Goal: Information Seeking & Learning: Learn about a topic

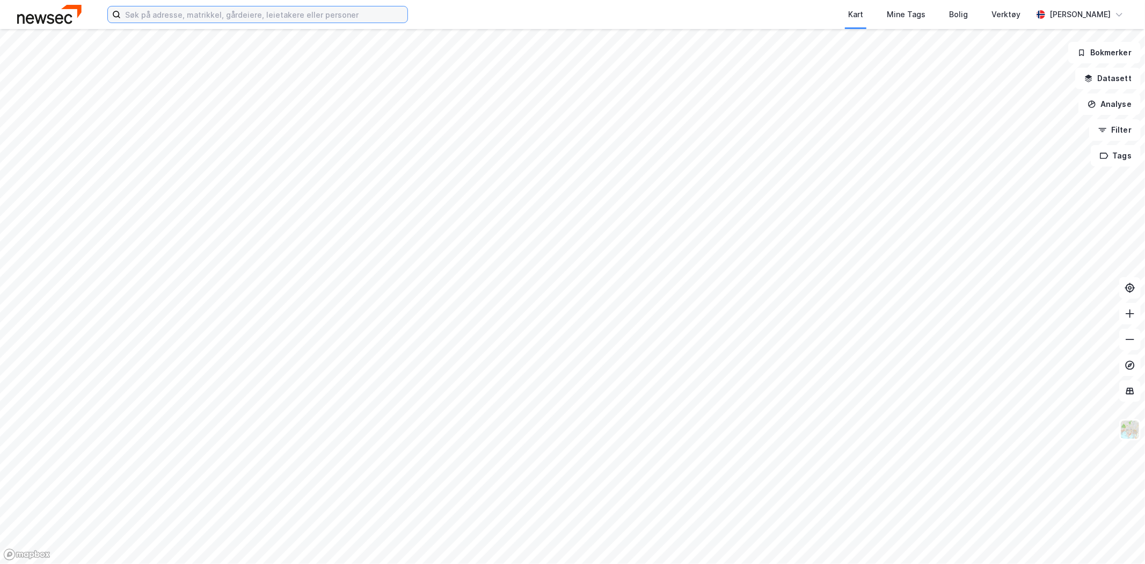
click at [231, 19] on input at bounding box center [264, 14] width 287 height 16
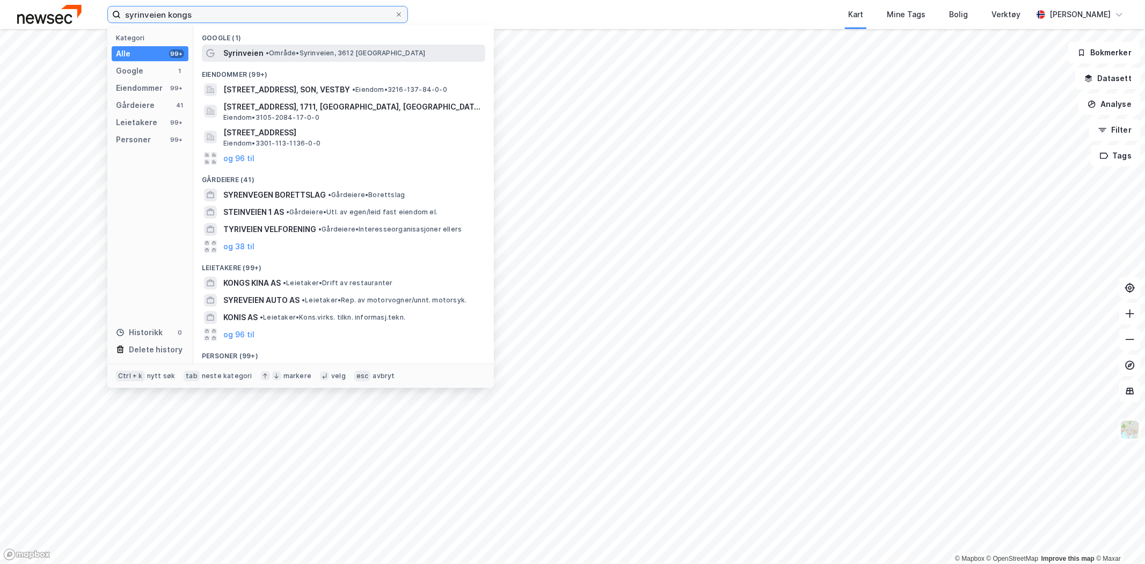
type input "syrinveien kongs"
click at [254, 45] on div "Syrinveien • Område • [STREET_ADDRESS]" at bounding box center [343, 53] width 283 height 17
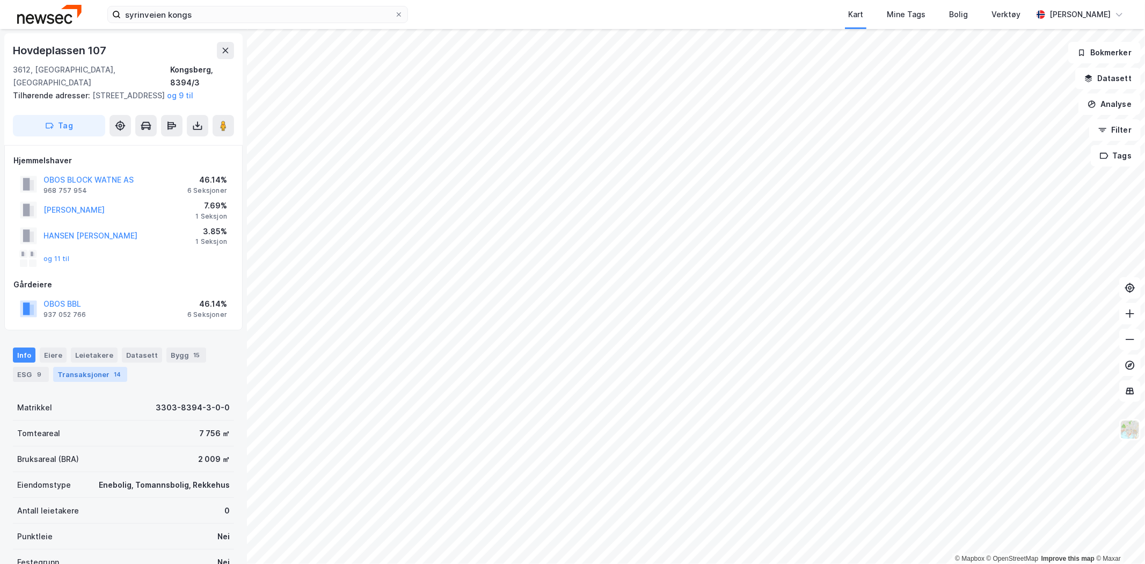
click at [112, 372] on div "14" at bounding box center [117, 374] width 11 height 11
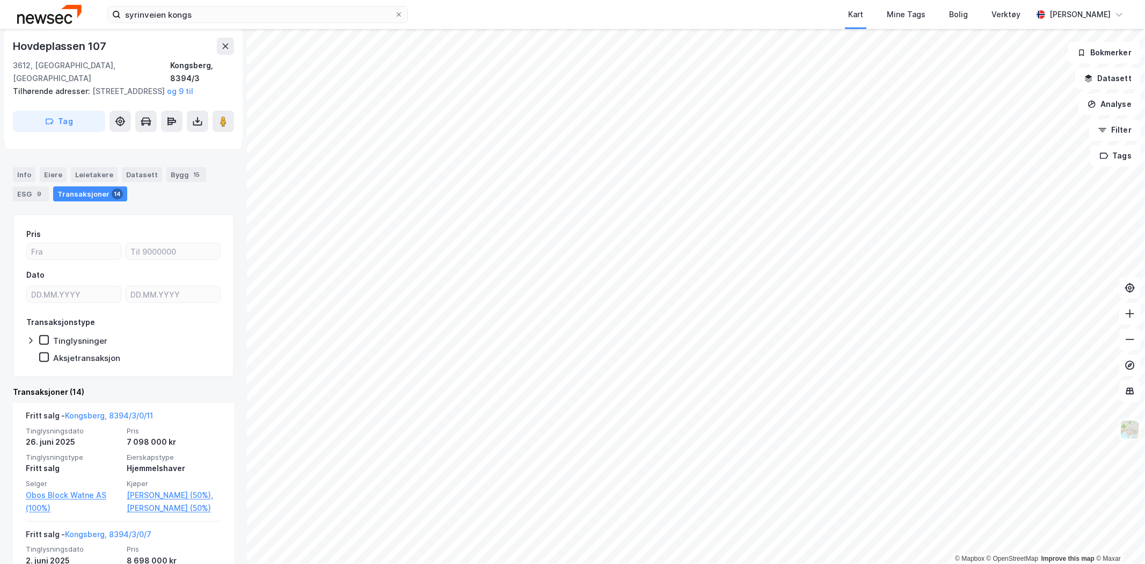
scroll to position [181, 0]
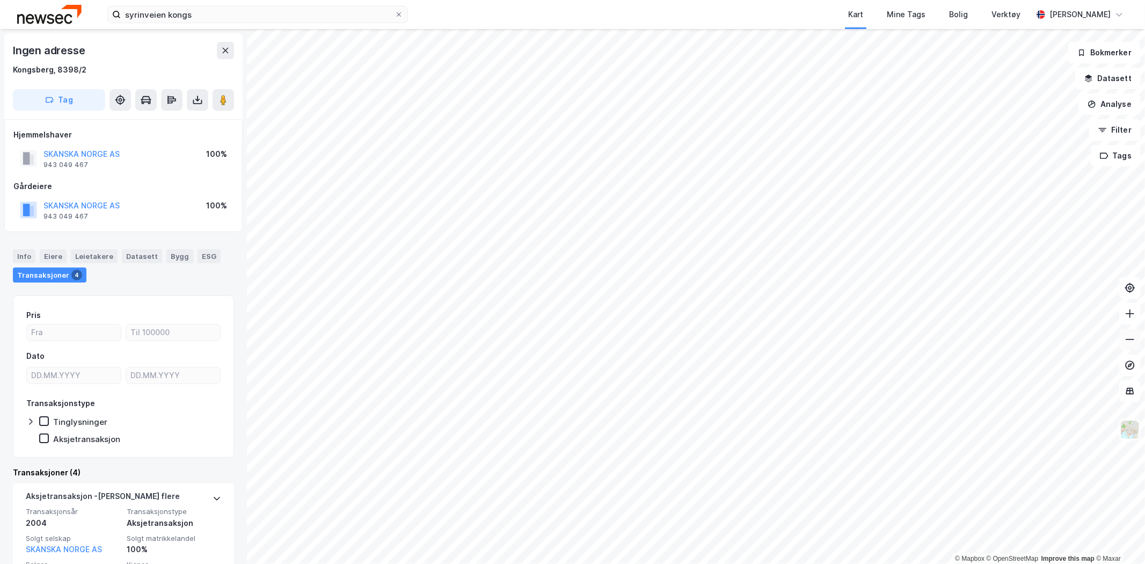
click at [1126, 337] on icon at bounding box center [1130, 339] width 11 height 11
click at [1137, 321] on button at bounding box center [1129, 313] width 21 height 21
click at [1135, 317] on icon at bounding box center [1130, 313] width 11 height 11
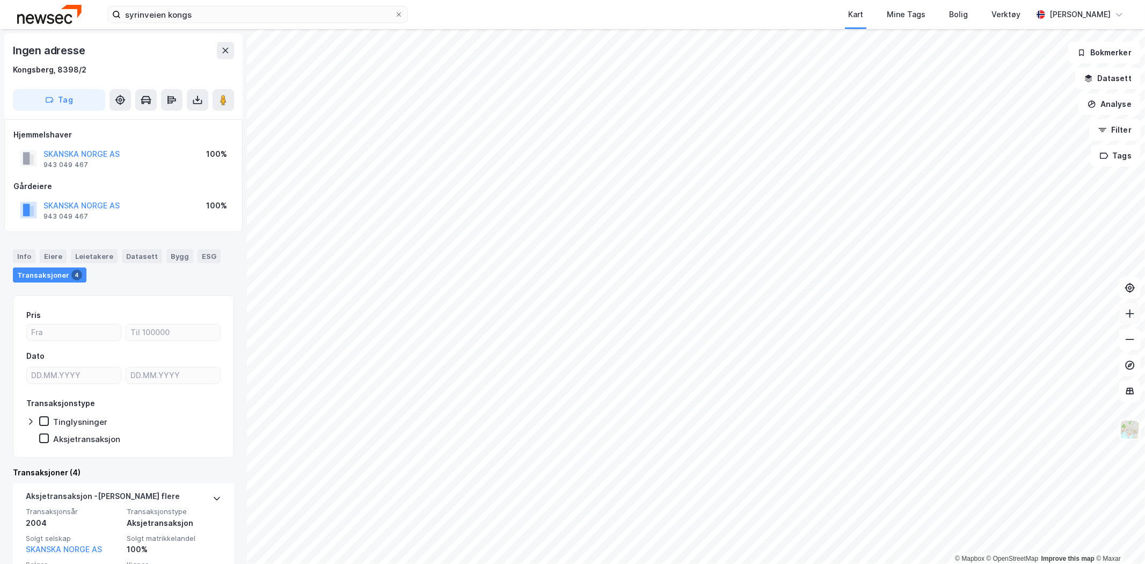
click at [1134, 315] on icon at bounding box center [1130, 313] width 11 height 11
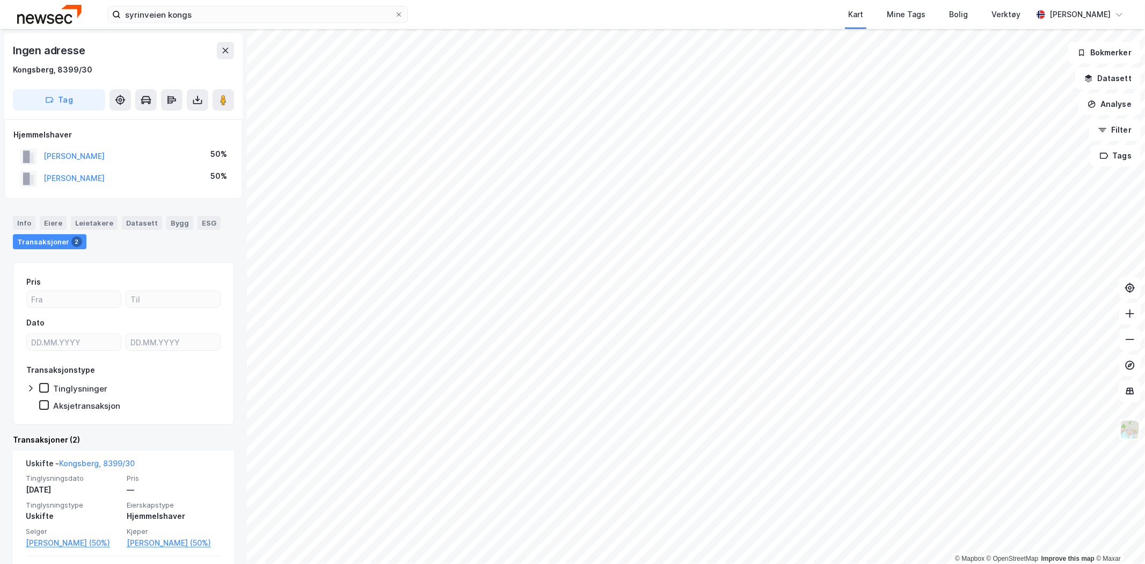
scroll to position [162, 0]
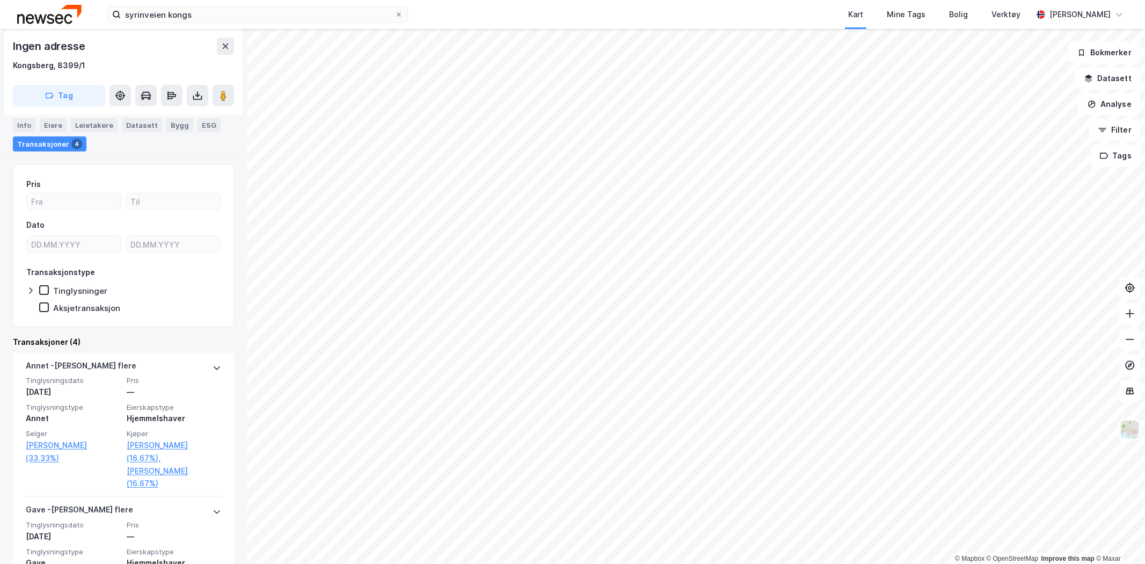
scroll to position [142, 0]
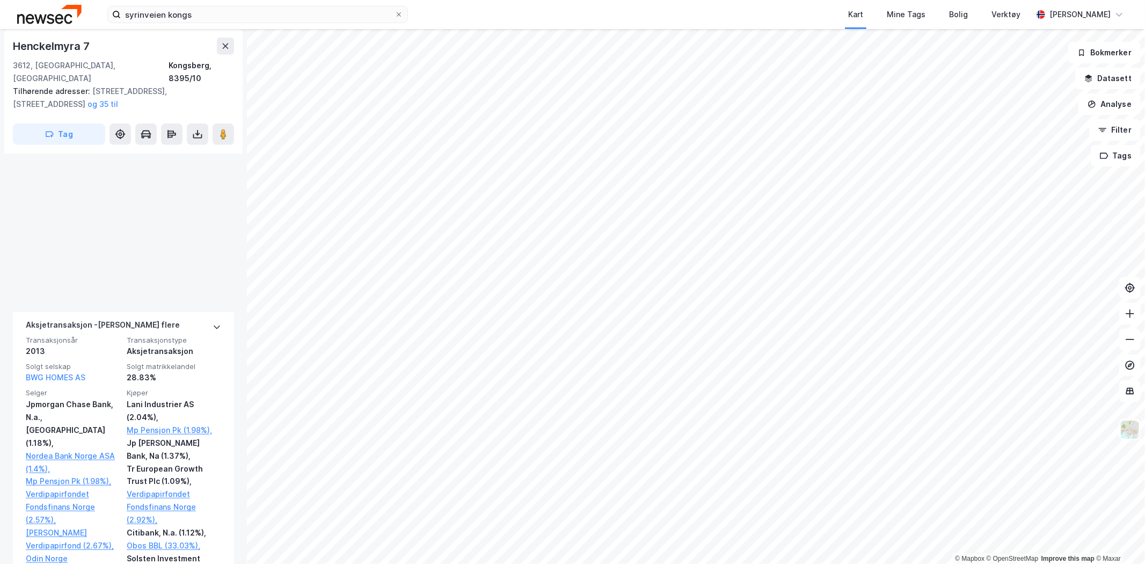
scroll to position [1411, 0]
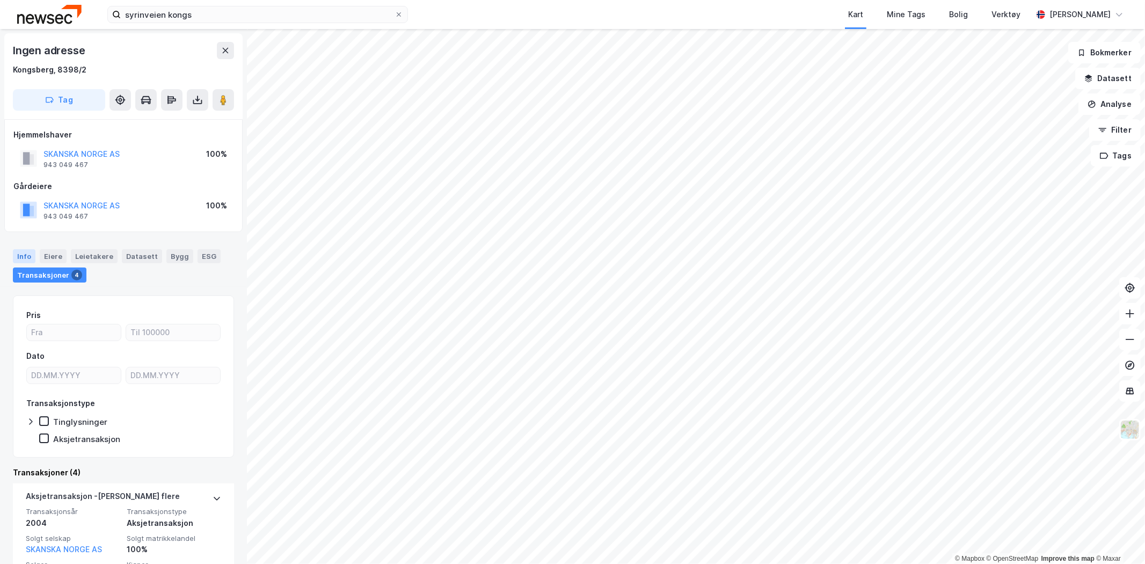
click at [19, 254] on div "Info" at bounding box center [24, 256] width 23 height 14
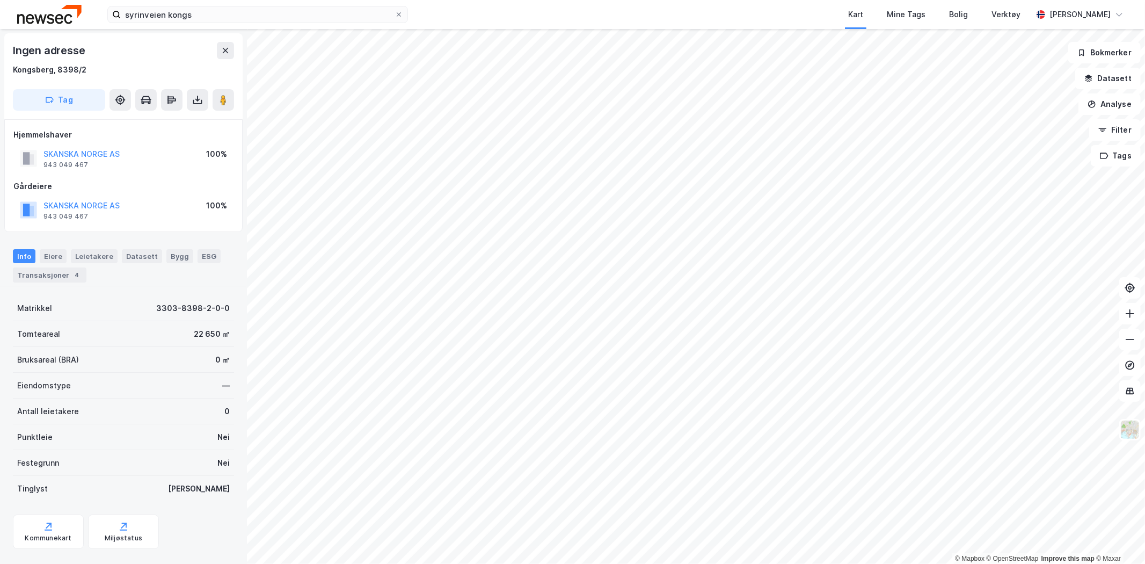
scroll to position [19, 0]
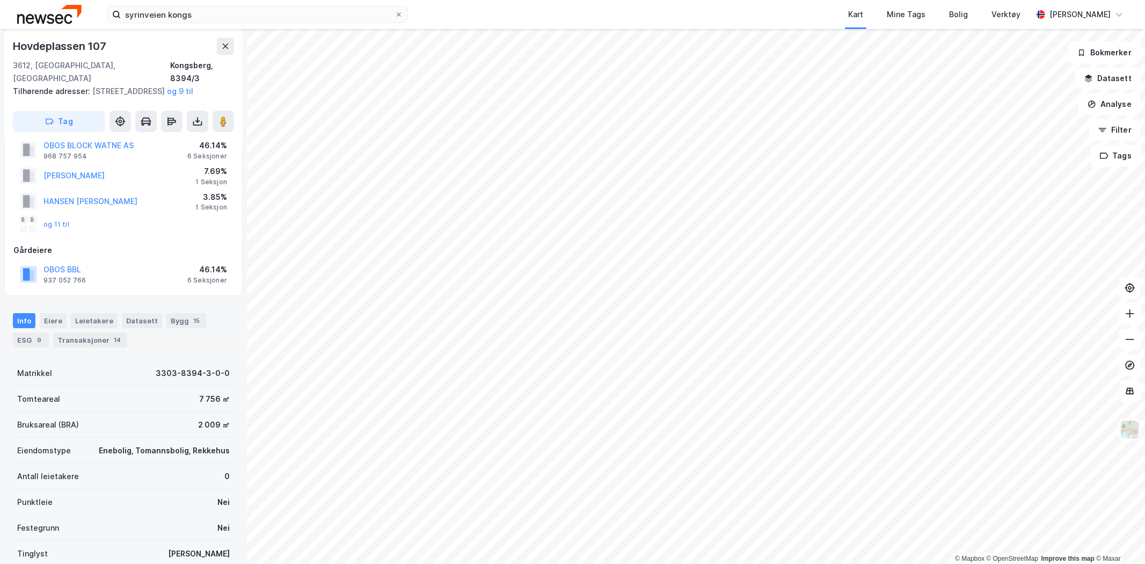
scroll to position [34, 0]
click at [82, 344] on div "Transaksjoner 14" at bounding box center [90, 340] width 74 height 15
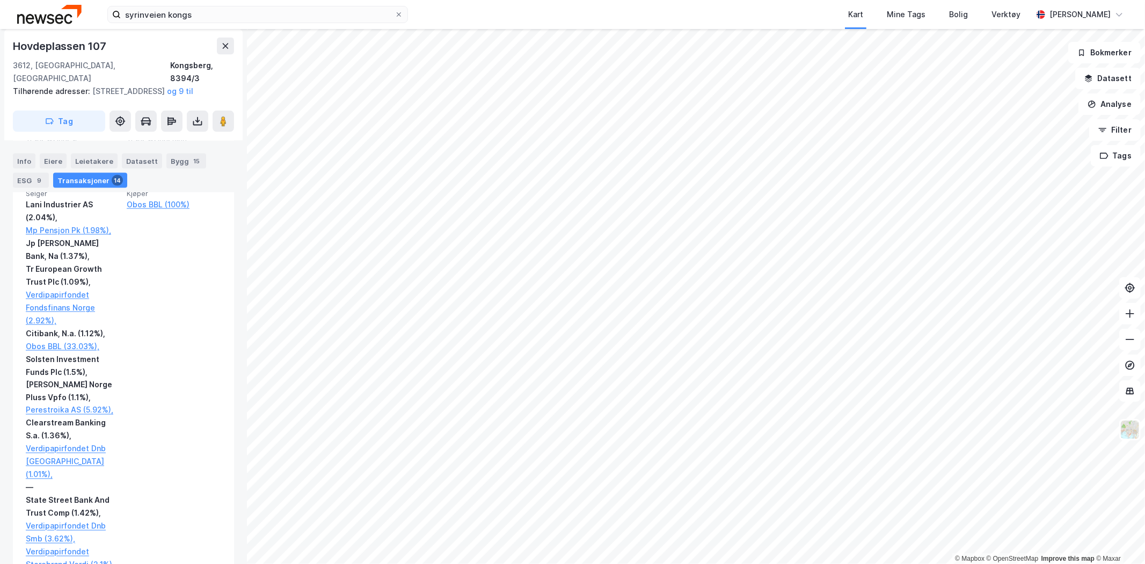
scroll to position [1235, 0]
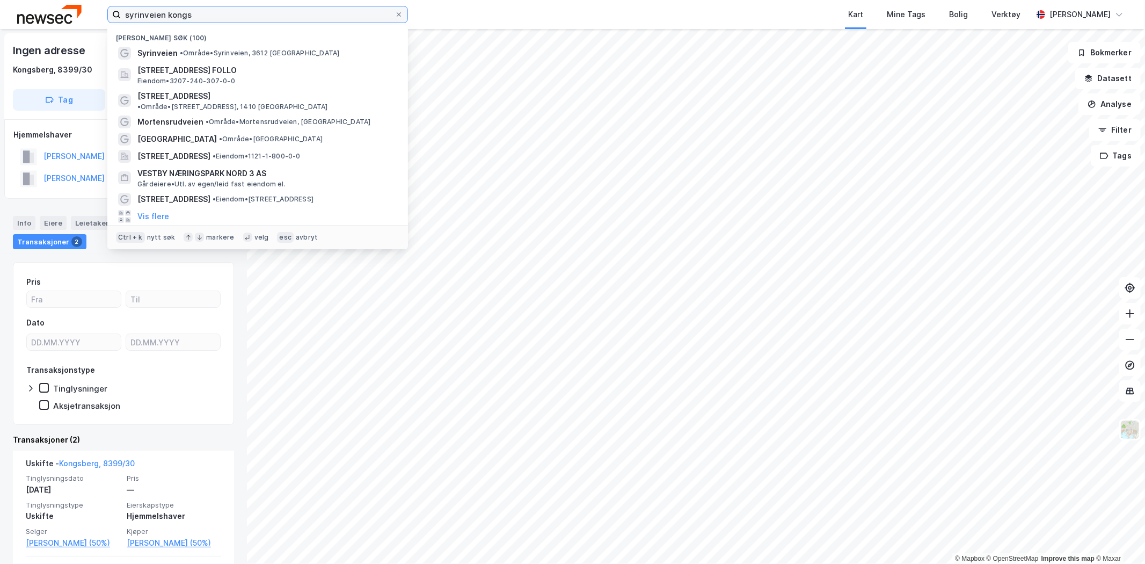
drag, startPoint x: 267, startPoint y: 22, endPoint x: 124, endPoint y: 2, distance: 144.2
click at [124, 2] on div "syrinveien kongs Nylige søk (100) Syrinveien • Område • [STREET_ADDRESS], [GEOG…" at bounding box center [572, 14] width 1145 height 29
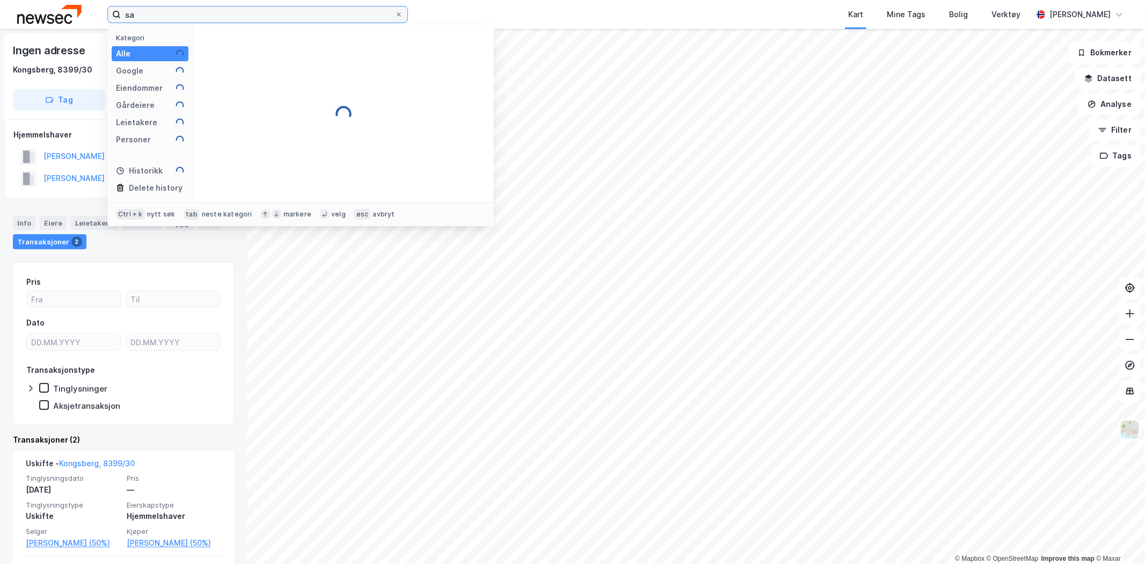
type input "s"
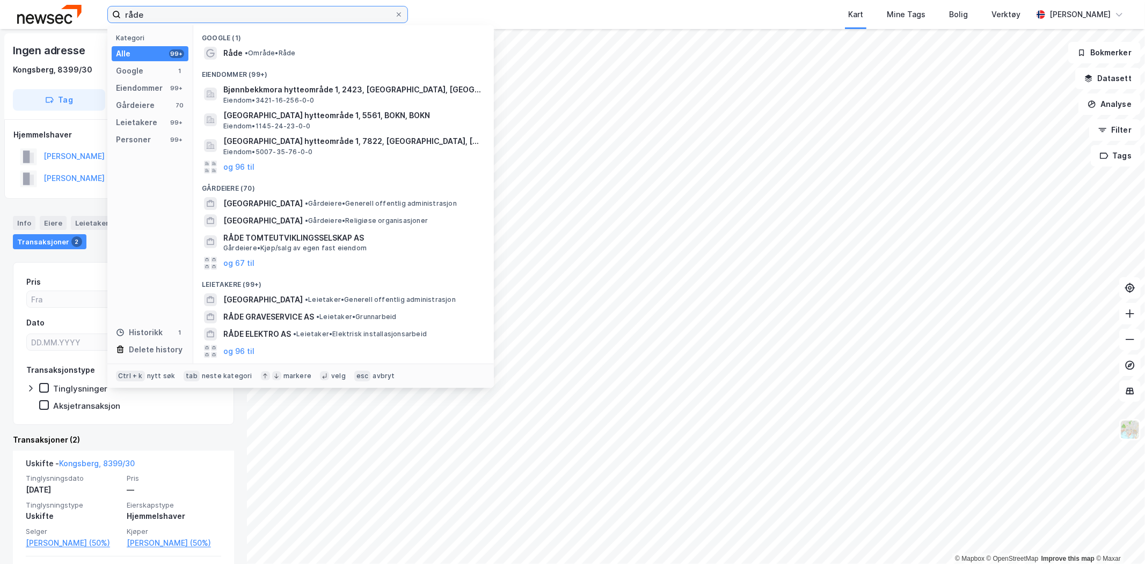
type input "råde"
click at [416, 22] on div "råde Kategori Alle 99+ Google 1 Eiendommer 99+ Gårdeiere 70 Leietakere 99+ Pers…" at bounding box center [572, 14] width 1145 height 29
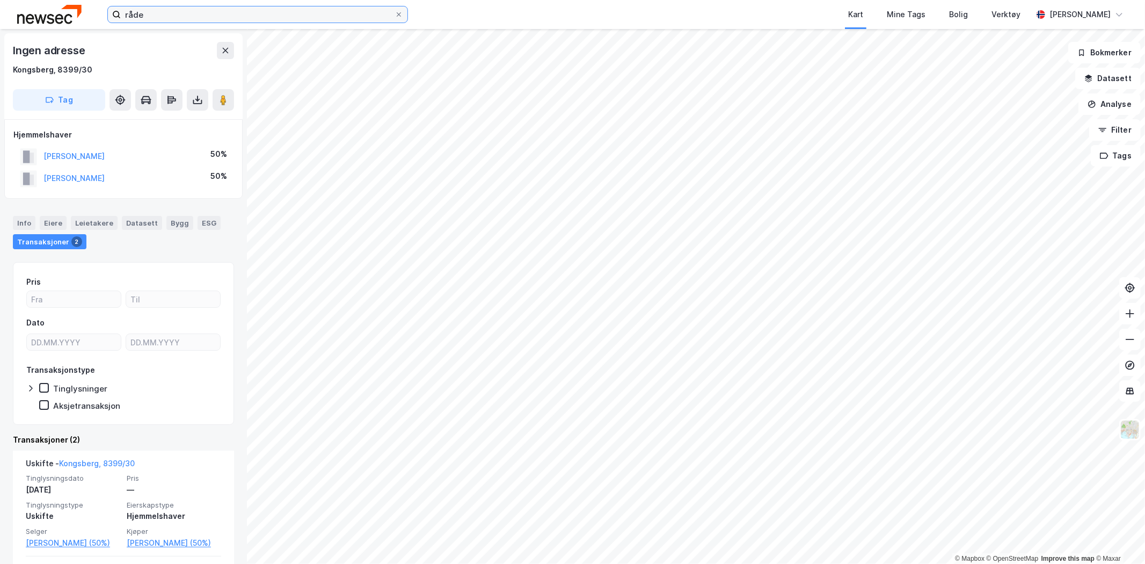
click at [311, 17] on input "råde" at bounding box center [258, 14] width 274 height 16
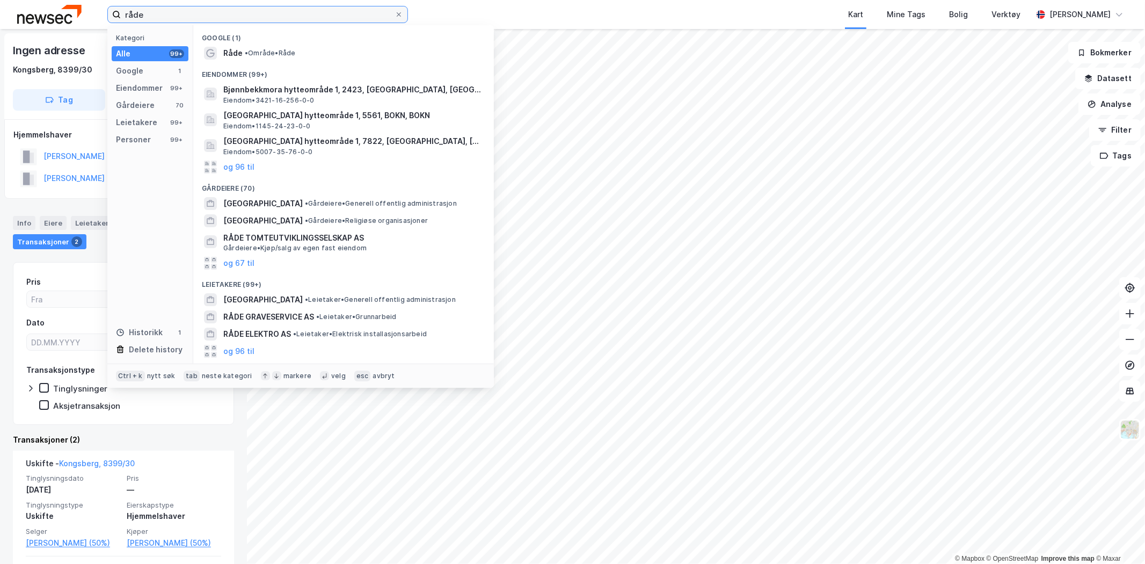
drag, startPoint x: 307, startPoint y: 20, endPoint x: 125, endPoint y: 11, distance: 182.2
click at [125, 11] on input "råde" at bounding box center [258, 14] width 274 height 16
click at [143, 17] on input "råde" at bounding box center [258, 14] width 274 height 16
drag, startPoint x: 143, startPoint y: 17, endPoint x: 129, endPoint y: 14, distance: 14.7
click at [129, 14] on input "råde" at bounding box center [258, 14] width 274 height 16
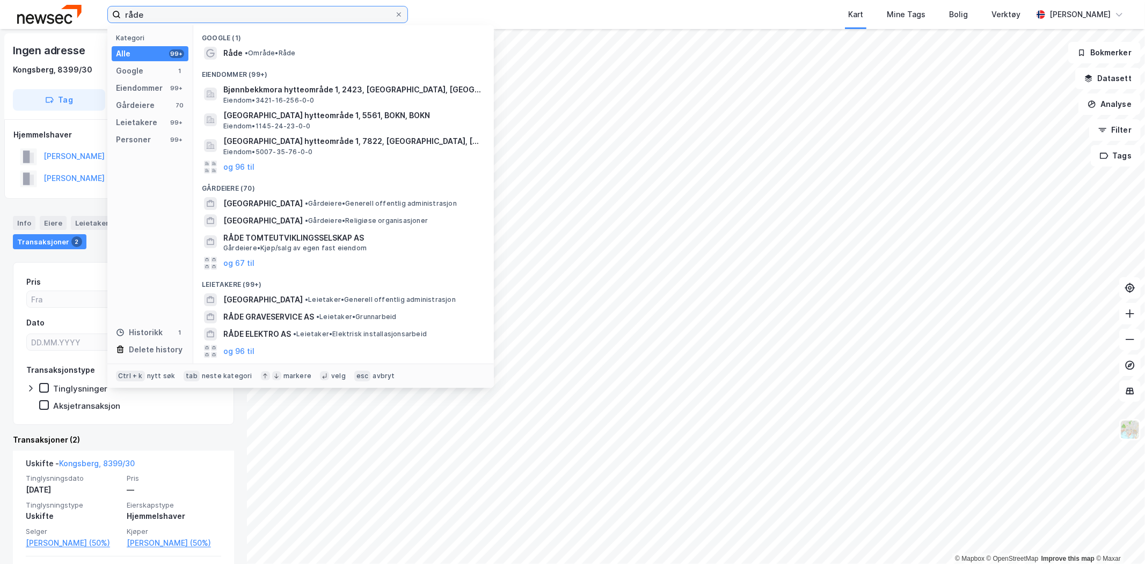
click at [149, 11] on input "råde" at bounding box center [258, 14] width 274 height 16
drag, startPoint x: 149, startPoint y: 12, endPoint x: 125, endPoint y: 11, distance: 24.2
click at [125, 11] on input "råde" at bounding box center [258, 14] width 274 height 16
click at [146, 14] on input "råde" at bounding box center [258, 14] width 274 height 16
drag, startPoint x: 146, startPoint y: 14, endPoint x: 116, endPoint y: 14, distance: 30.1
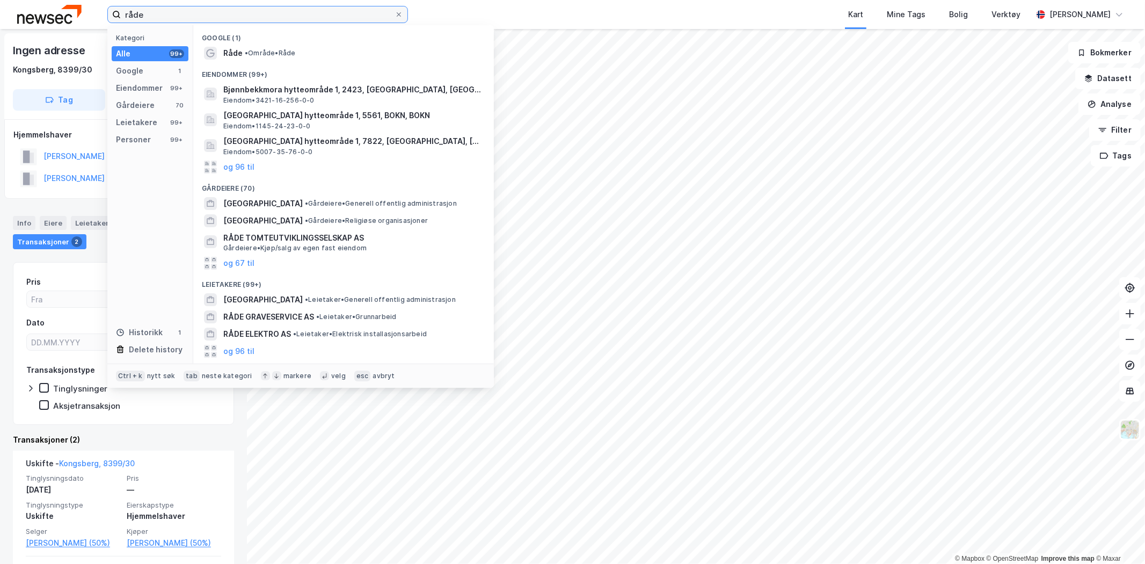
click at [116, 14] on label "råde" at bounding box center [257, 14] width 301 height 17
click at [160, 11] on input "råde" at bounding box center [258, 14] width 274 height 16
drag, startPoint x: 154, startPoint y: 17, endPoint x: 110, endPoint y: 18, distance: 43.5
click at [110, 18] on label "råde" at bounding box center [257, 14] width 301 height 17
click at [145, 17] on input "råde" at bounding box center [258, 14] width 274 height 16
